Goal: Task Accomplishment & Management: Manage account settings

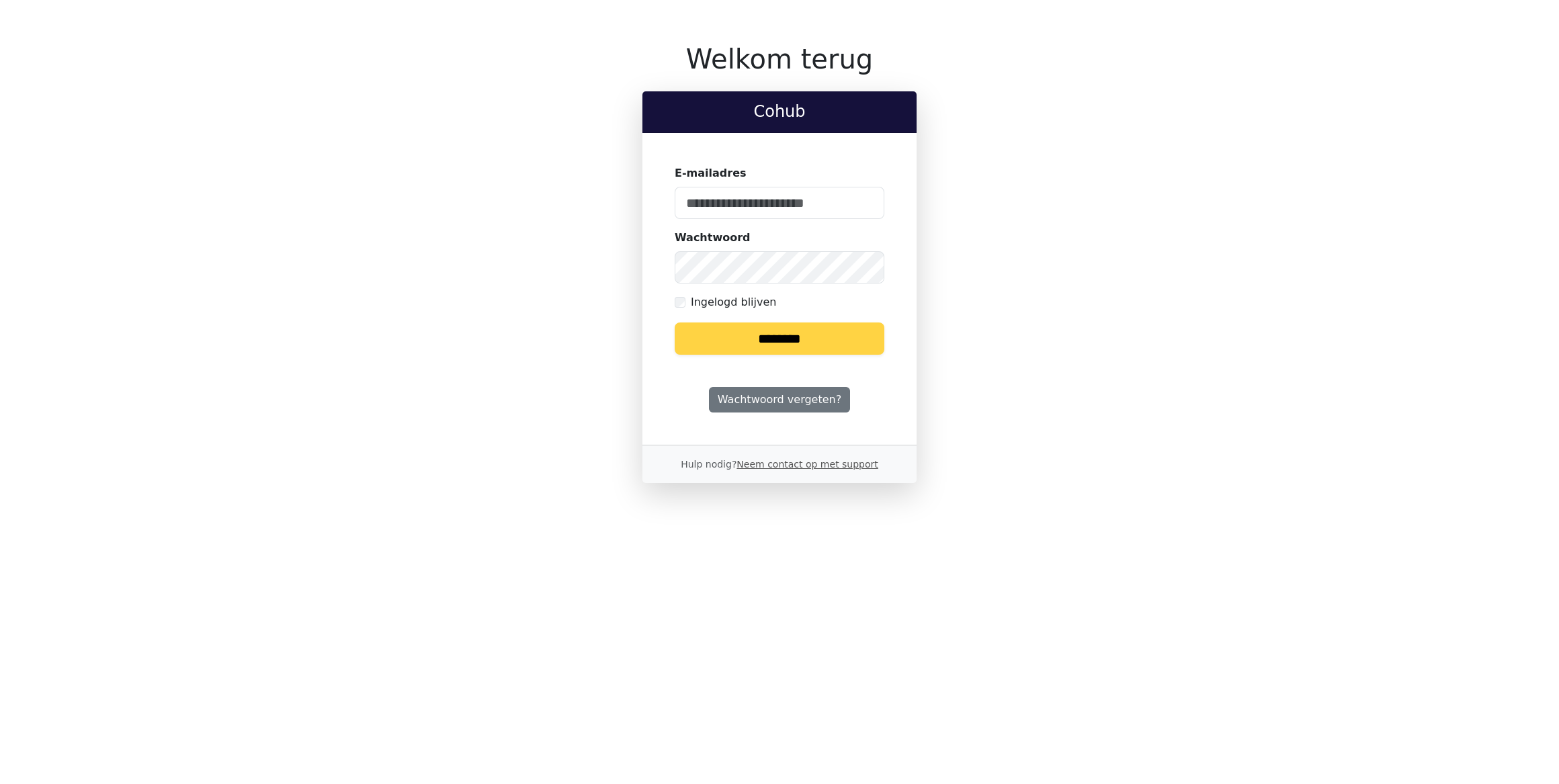
type input "**********"
click at [748, 331] on input "********" at bounding box center [779, 338] width 210 height 32
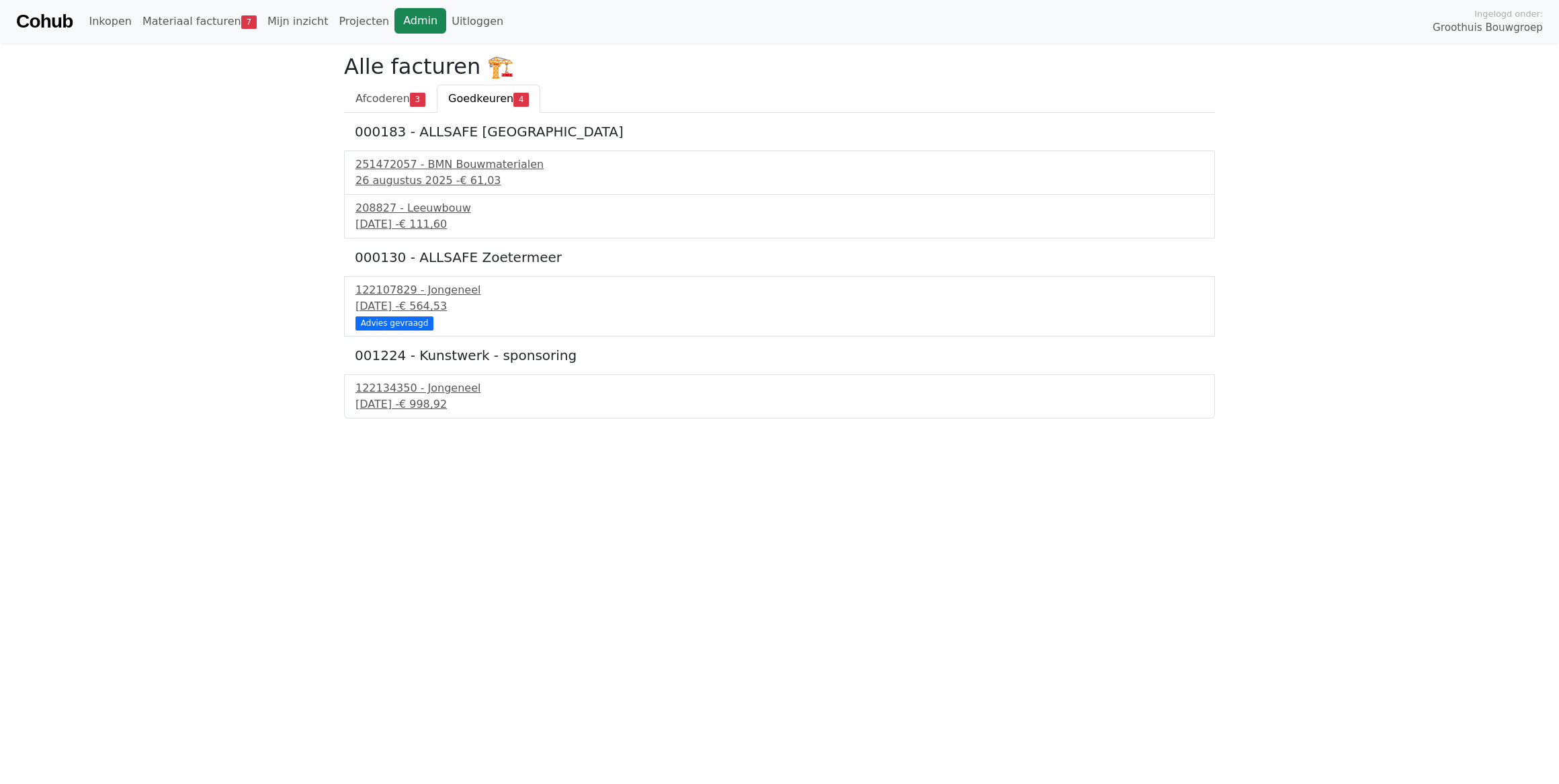
click at [396, 20] on link "Admin" at bounding box center [420, 20] width 52 height 25
